Goal: Information Seeking & Learning: Learn about a topic

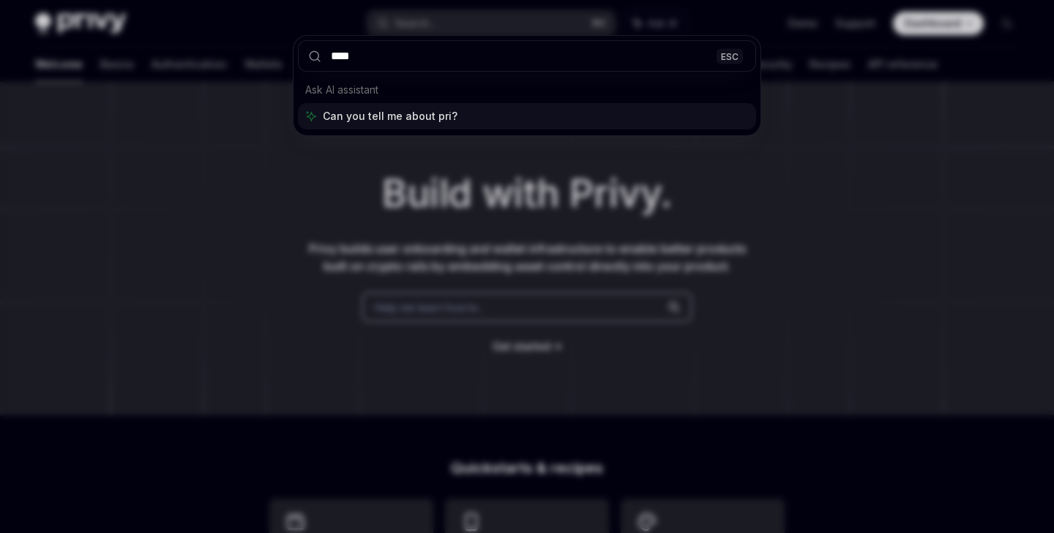
type input "*****"
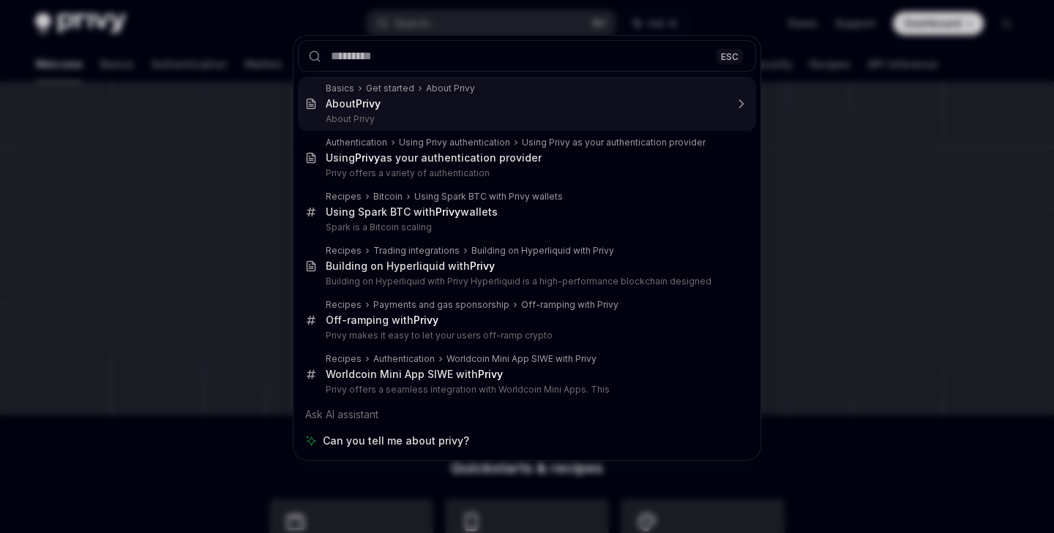
type textarea "*"
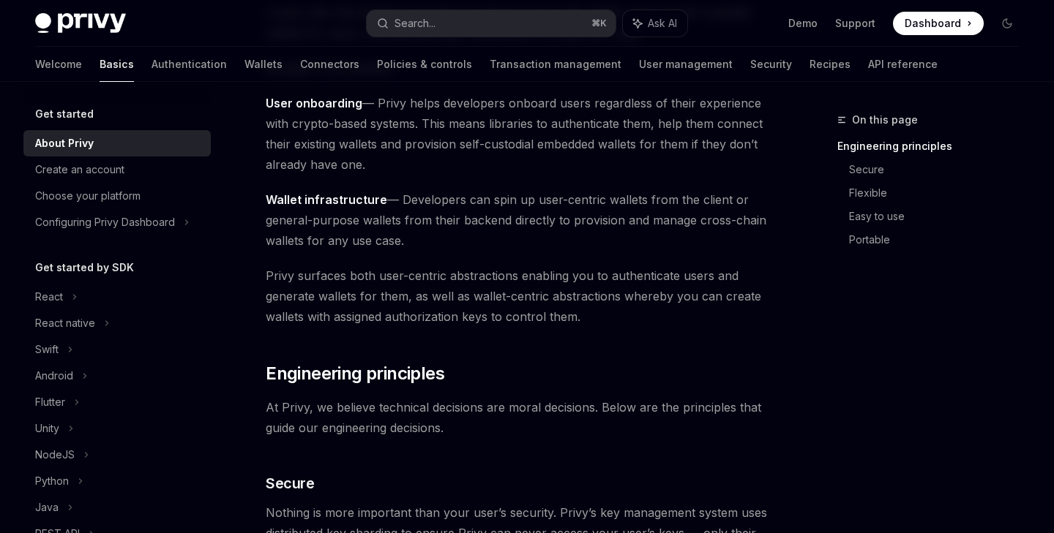
scroll to position [247, 0]
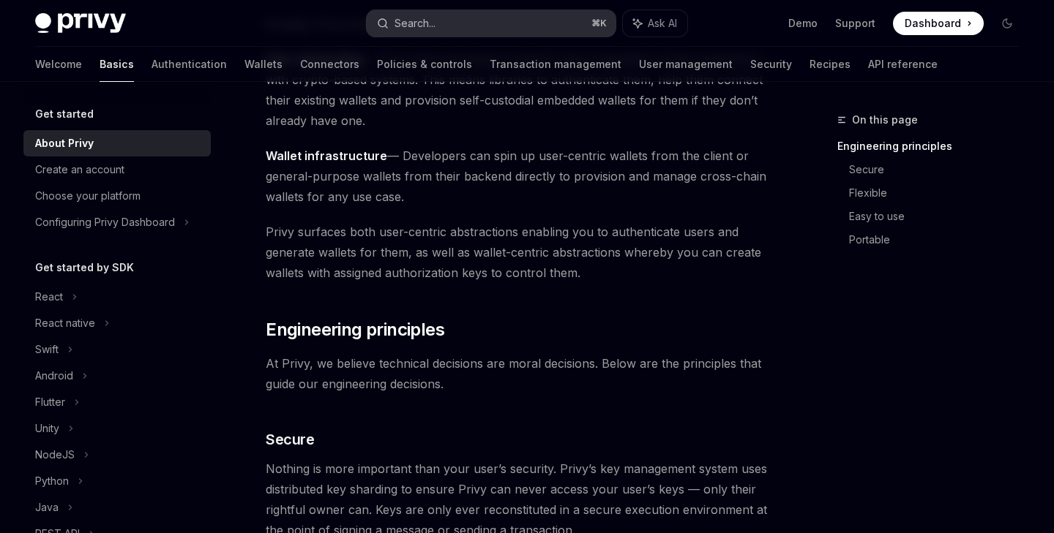
click at [462, 20] on button "Search... ⌘ K" at bounding box center [491, 23] width 248 height 26
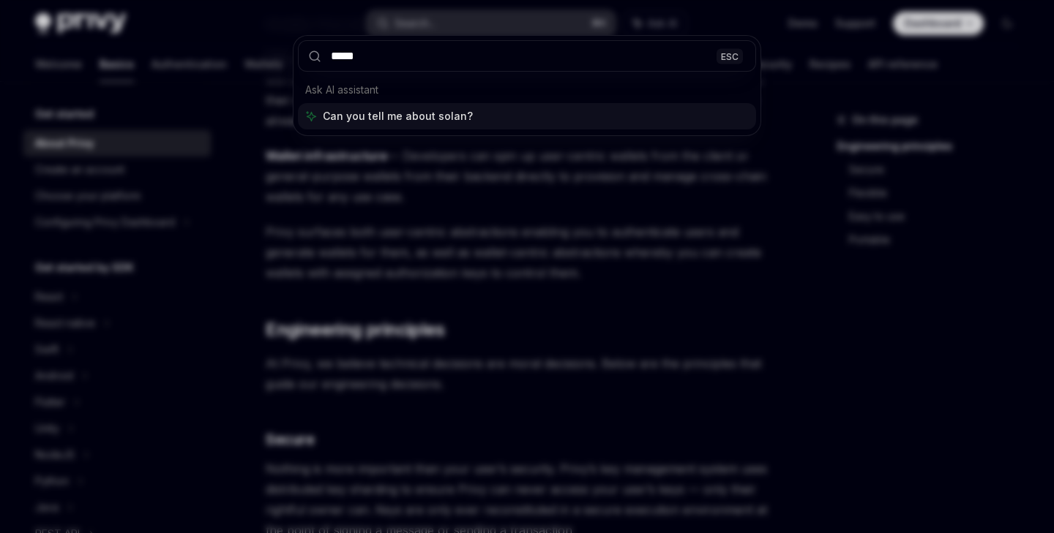
type input "******"
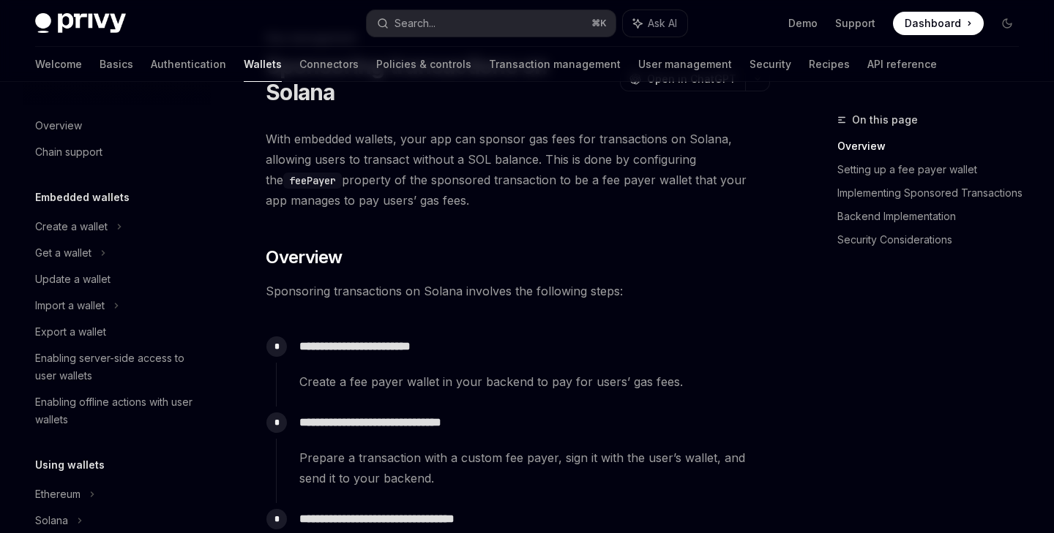
scroll to position [732, 0]
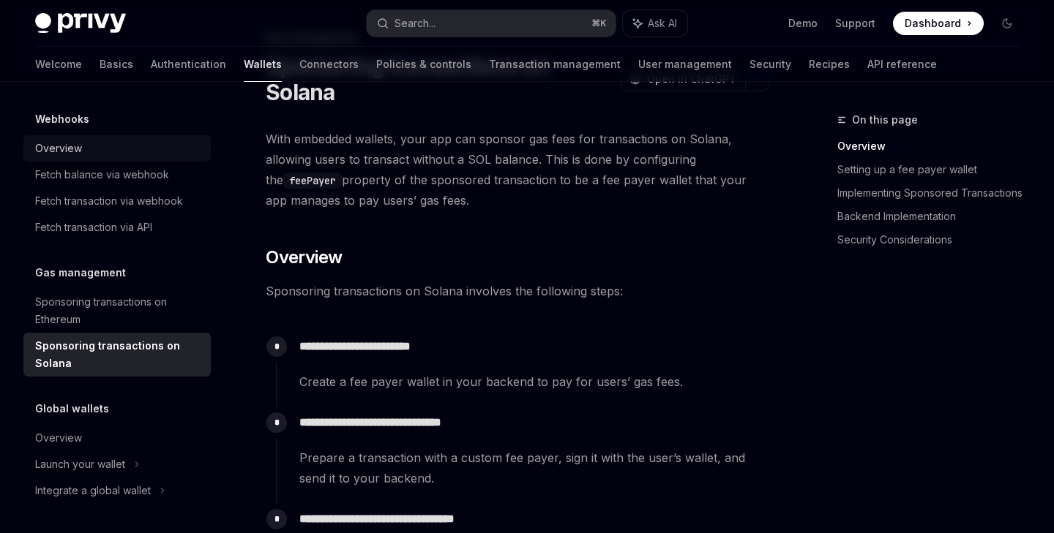
click at [62, 150] on div "Overview" at bounding box center [58, 149] width 47 height 18
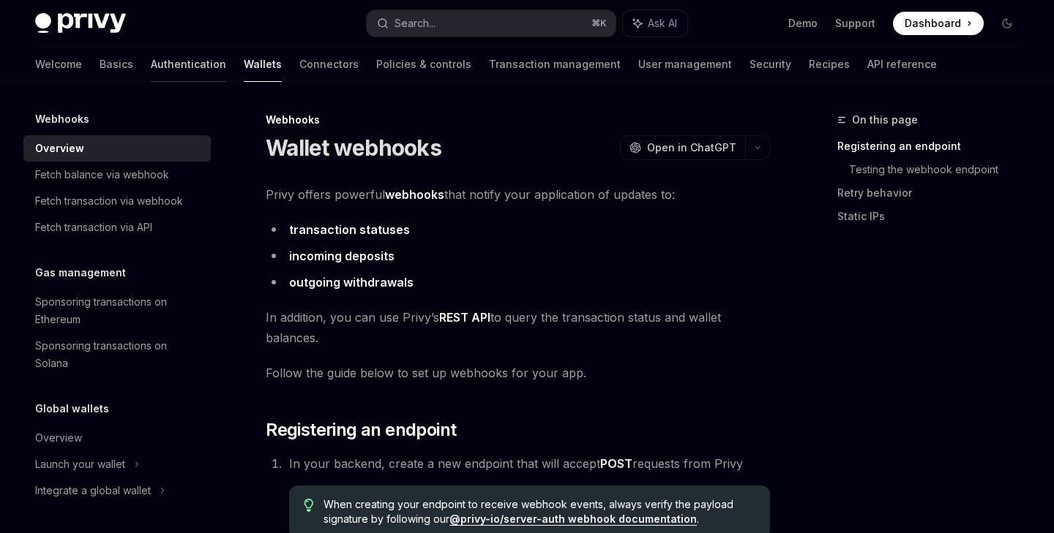
click at [152, 64] on link "Authentication" at bounding box center [188, 64] width 75 height 35
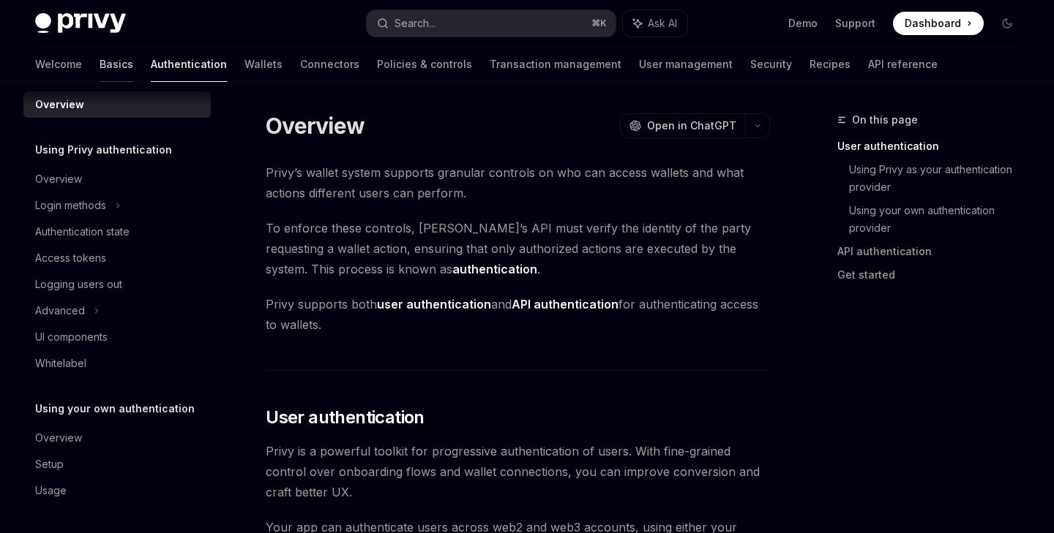
click at [100, 53] on link "Basics" at bounding box center [117, 64] width 34 height 35
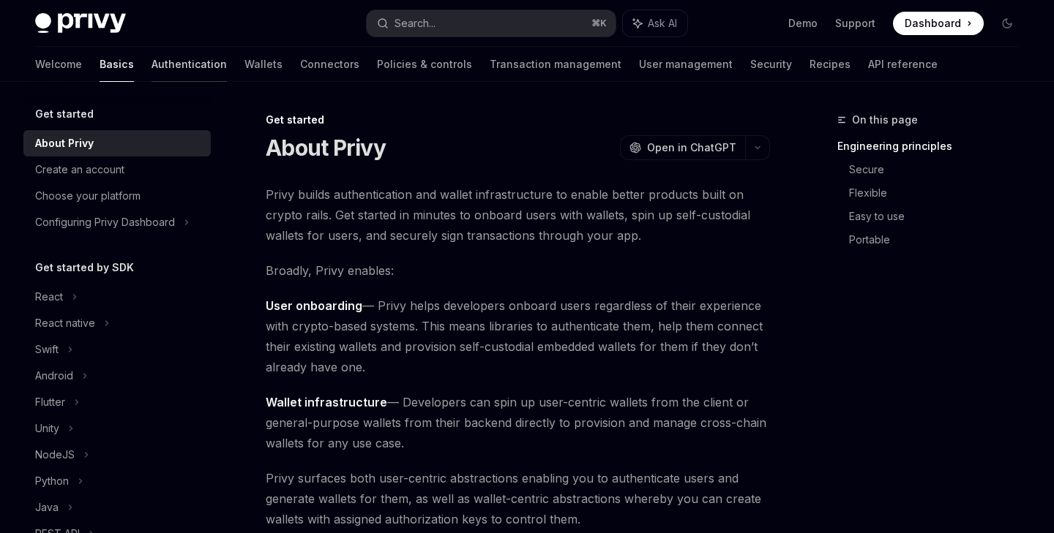
click at [151, 62] on link "Authentication" at bounding box center [188, 64] width 75 height 35
type textarea "*"
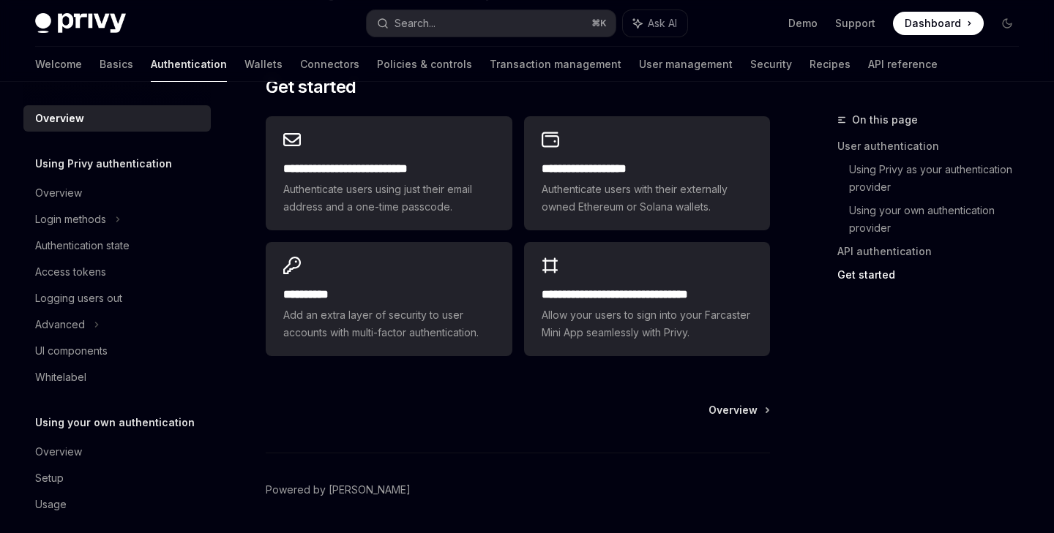
scroll to position [1247, 0]
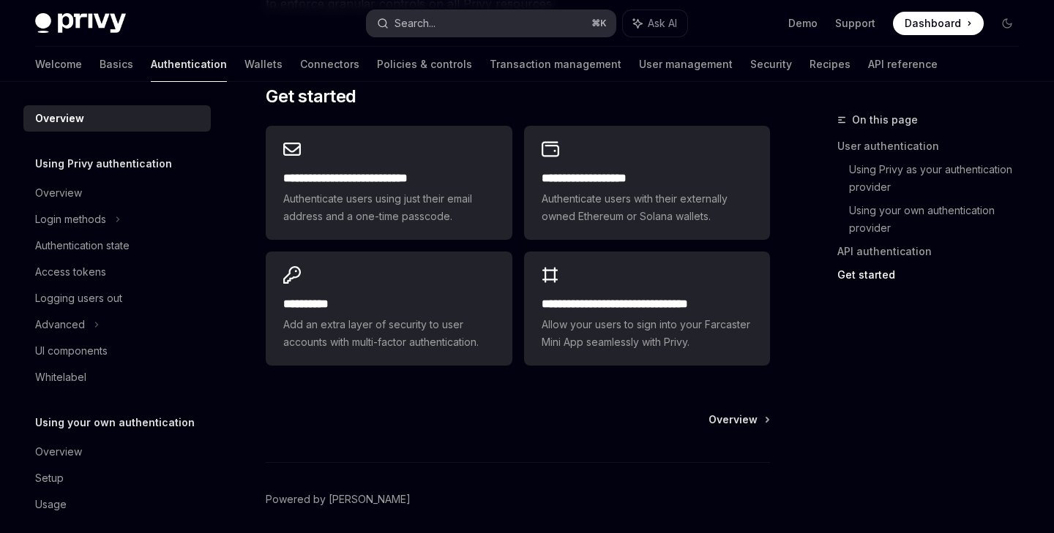
click at [433, 26] on div "Search..." at bounding box center [414, 24] width 41 height 18
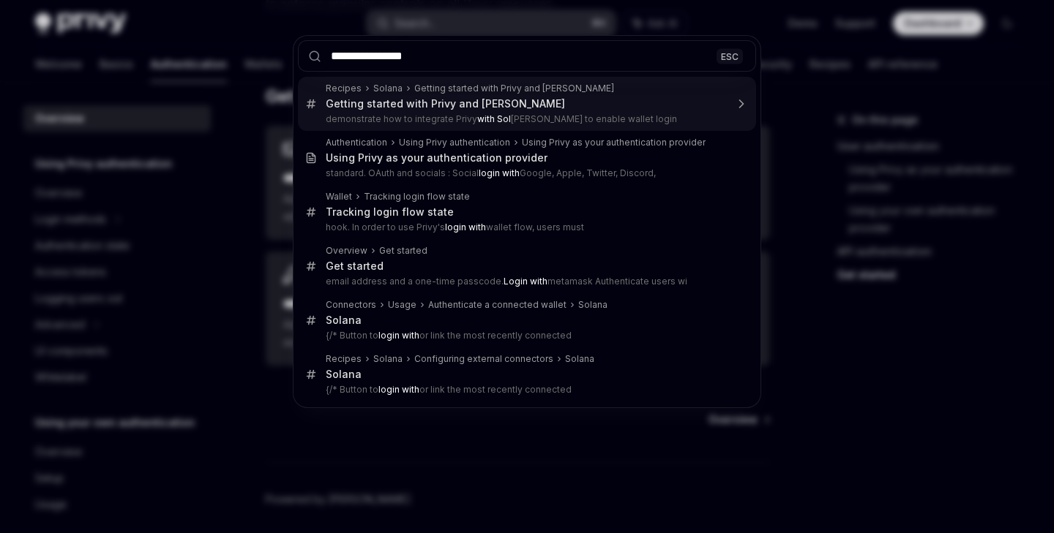
type input "**********"
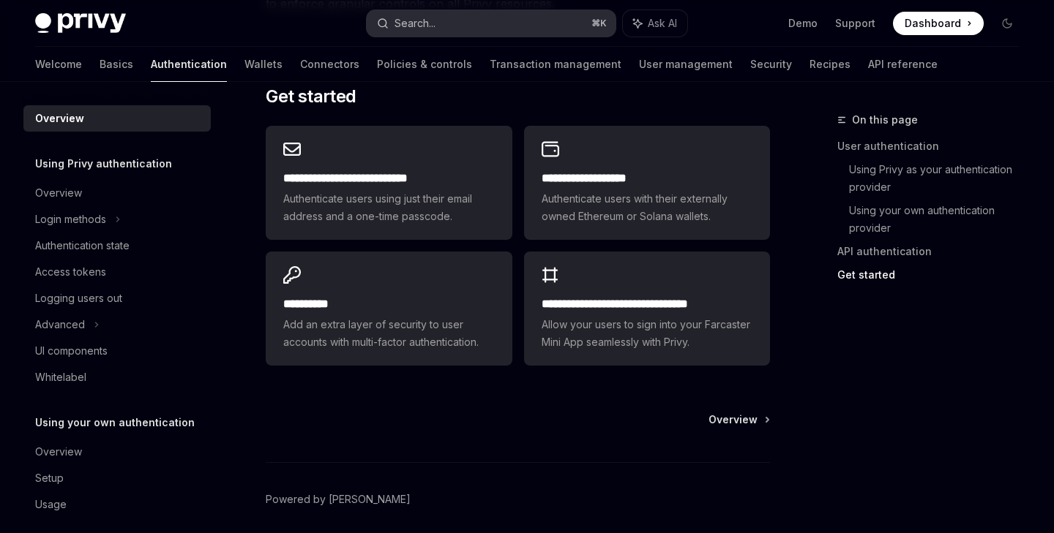
type textarea "*"
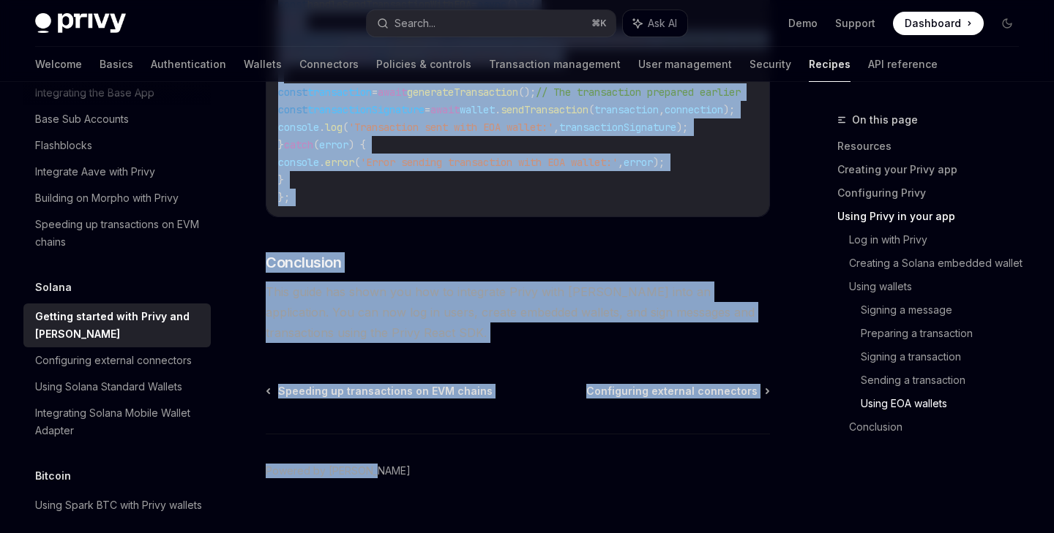
scroll to position [5255, 0]
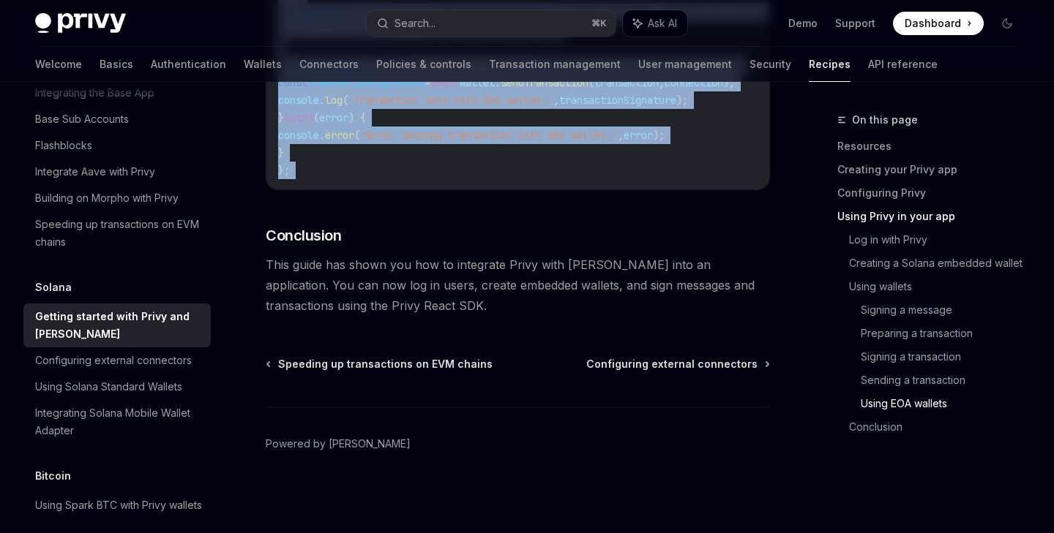
drag, startPoint x: 276, startPoint y: 143, endPoint x: 389, endPoint y: 198, distance: 126.0
copy div "**********"
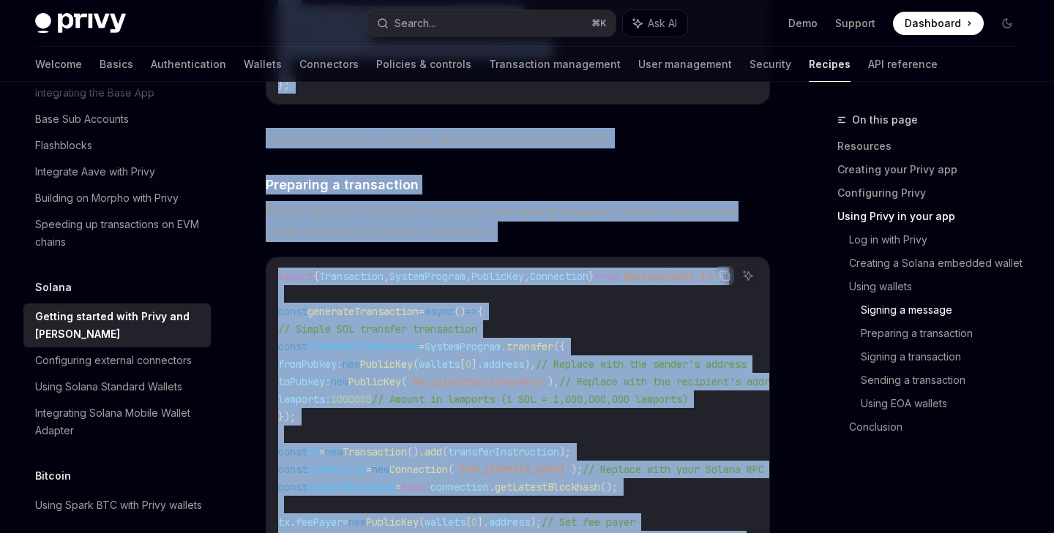
scroll to position [3029, 0]
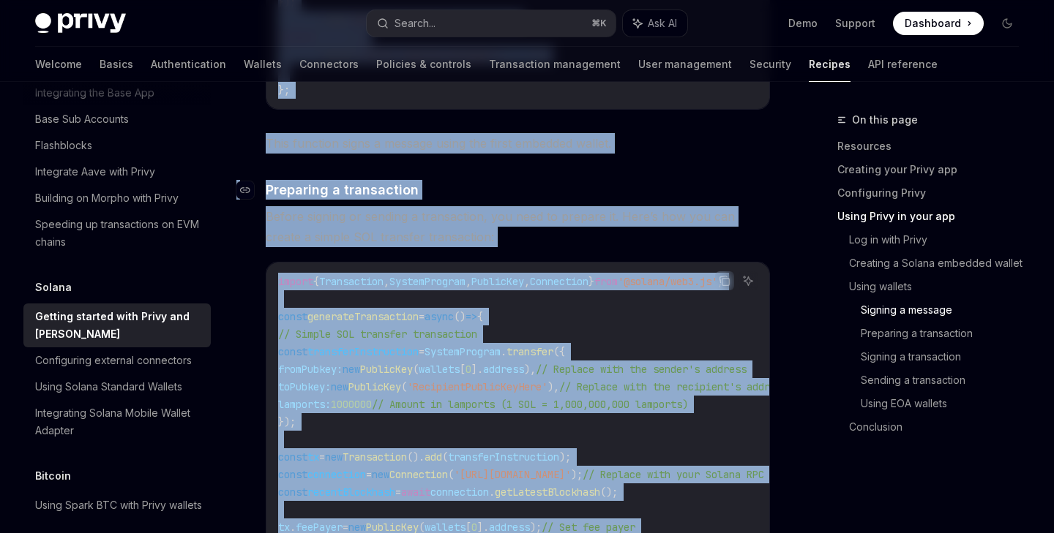
click at [448, 200] on h4 "​ Preparing a transaction" at bounding box center [518, 190] width 504 height 20
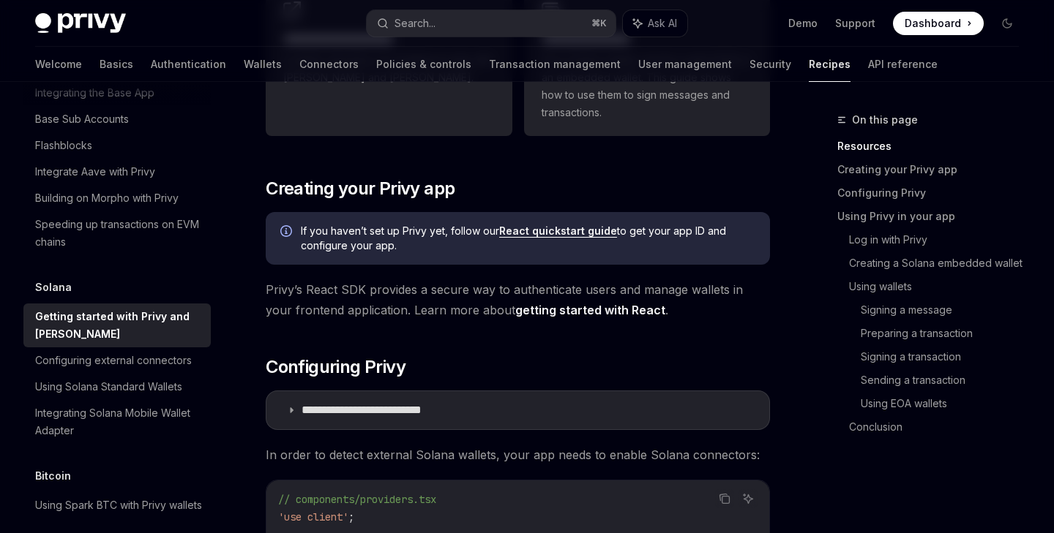
scroll to position [0, 0]
